Goal: Complete application form: Complete application form

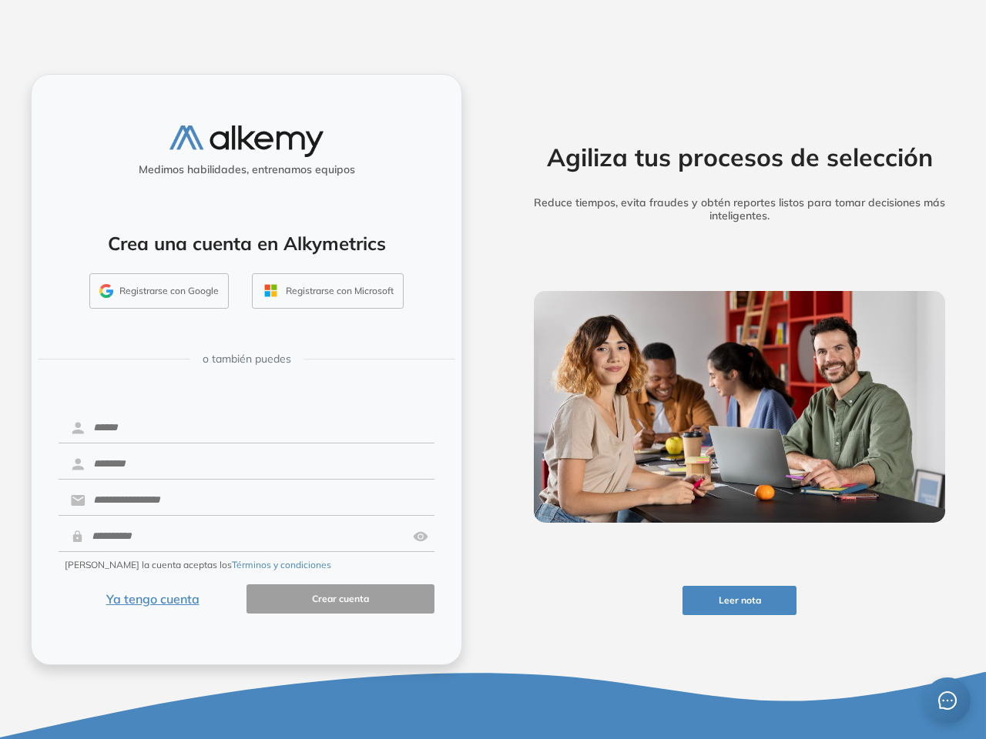
click at [493, 370] on div "Agiliza tus procesos de selección Reduce tiempos, evita fraudes y obtén reporte…" at bounding box center [739, 369] width 493 height 739
click at [739, 601] on button "Leer nota" at bounding box center [739, 601] width 115 height 30
click at [159, 291] on button "Registrarse con Google" at bounding box center [158, 290] width 139 height 35
click at [327, 291] on button "Registrarse con Microsoft" at bounding box center [328, 290] width 152 height 35
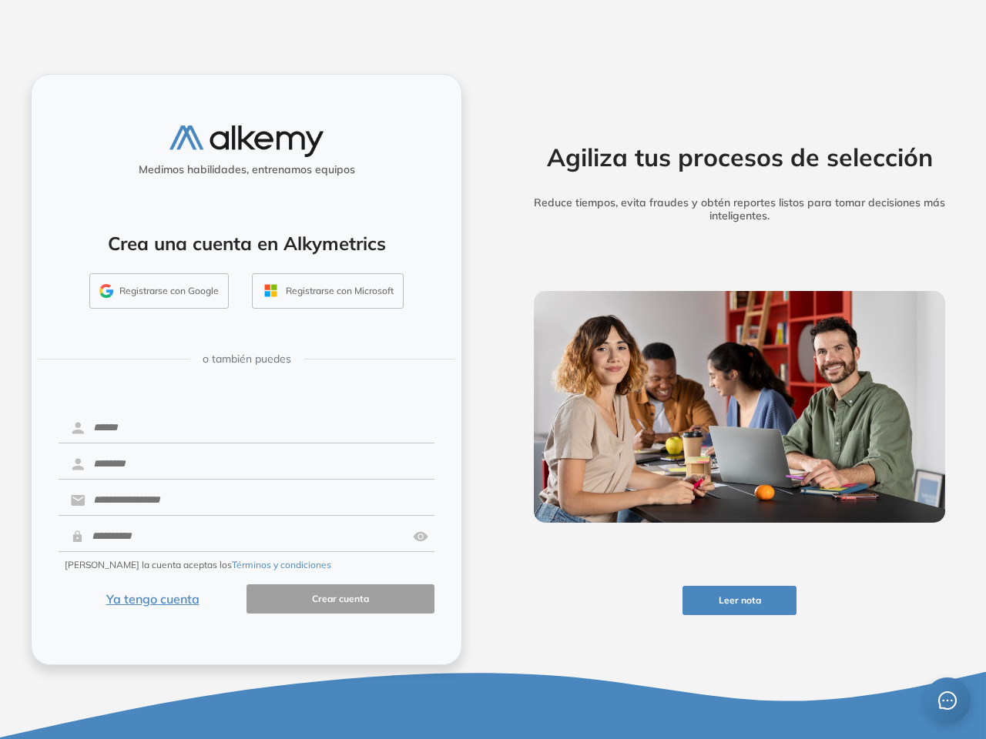
click at [421, 537] on img at bounding box center [420, 536] width 15 height 29
click at [245, 565] on button "Términos y condiciones" at bounding box center [281, 565] width 99 height 14
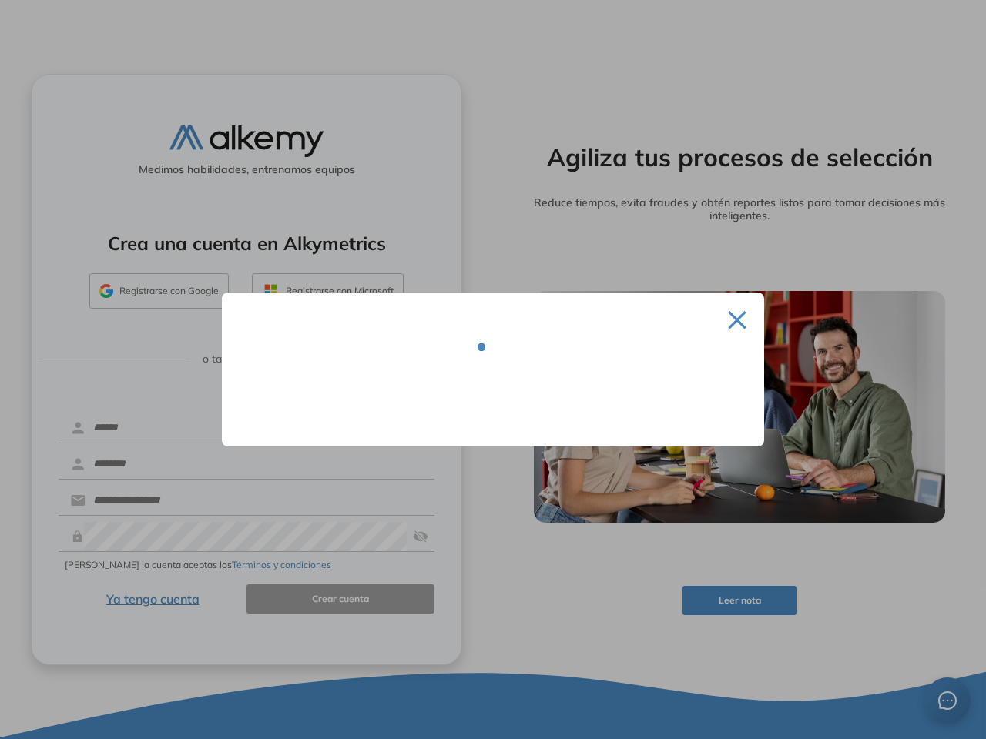
click at [153, 599] on div at bounding box center [493, 369] width 986 height 739
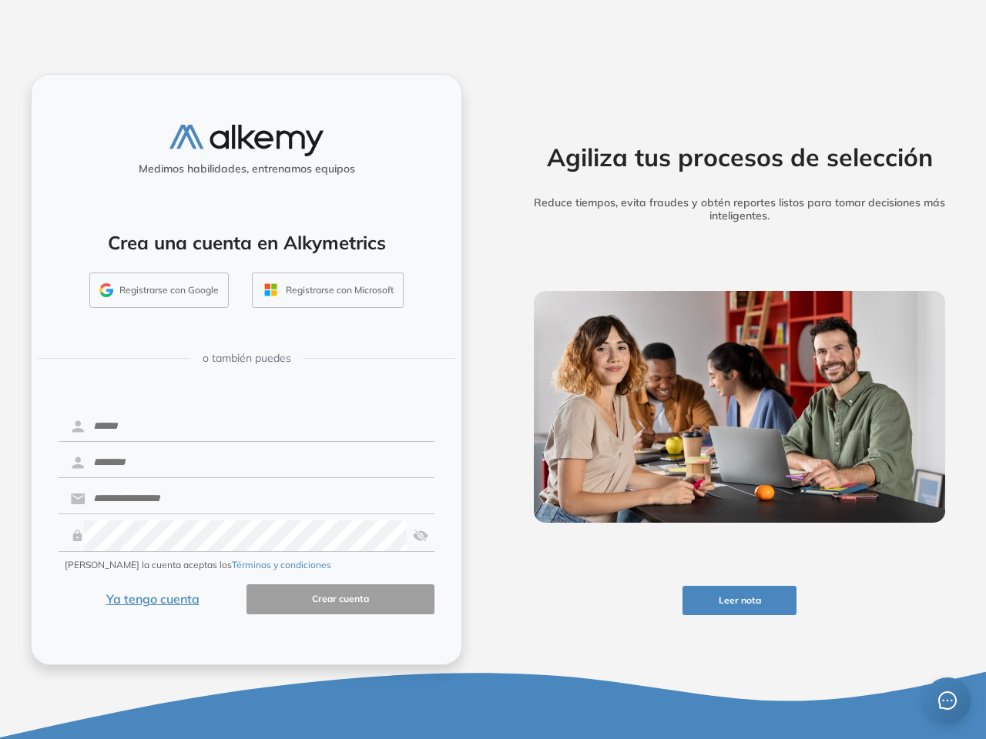
click at [947, 701] on icon "message" at bounding box center [947, 701] width 18 height 18
